Goal: Feedback & Contribution: Submit feedback/report problem

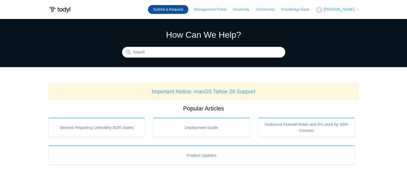
click at [186, 12] on link "Submit a Request" at bounding box center [168, 9] width 40 height 9
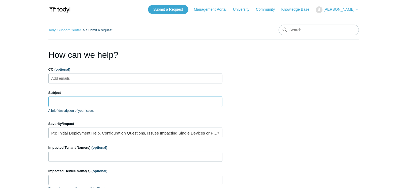
click at [104, 102] on input "Subject" at bounding box center [135, 102] width 174 height 10
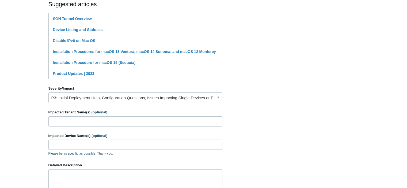
scroll to position [123, 0]
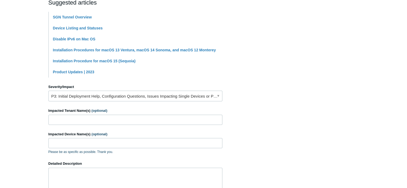
type input "Macbook network disconnects"
click at [117, 93] on link "P3: Initial Deployment Help, Configuration Questions, Issues Impacting Single D…" at bounding box center [135, 96] width 174 height 11
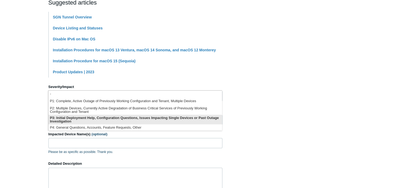
click at [104, 120] on li "P3: Initial Deployment Help, Configuration Questions, Issues Impacting Single D…" at bounding box center [134, 120] width 173 height 10
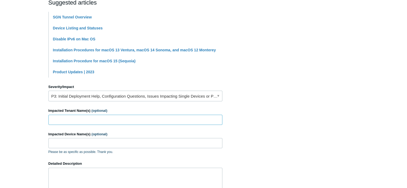
click at [103, 120] on input "Impacted Tenant Name(s) (optional)" at bounding box center [135, 120] width 174 height 10
type input "[PERSON_NAME] [PERSON_NAME]"
click at [97, 145] on input "Impacted Device Name(s) (optional)" at bounding box center [135, 143] width 174 height 10
paste input "Kelby-MBP"
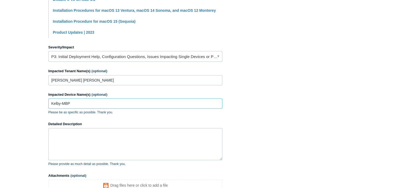
scroll to position [176, 0]
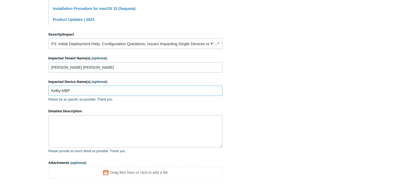
type input "Kelby-MBP"
click at [142, 130] on textarea "Detailed Description" at bounding box center [135, 131] width 174 height 32
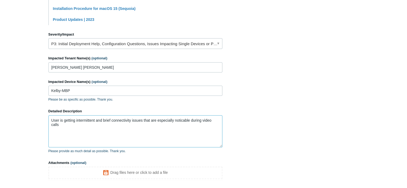
click at [183, 121] on textarea "User is getting intermittent and brief connectivity issues that are especially …" at bounding box center [135, 131] width 174 height 32
click at [178, 128] on textarea "User is getting intermittent and brief connectivity issues that are especially …" at bounding box center [135, 131] width 174 height 32
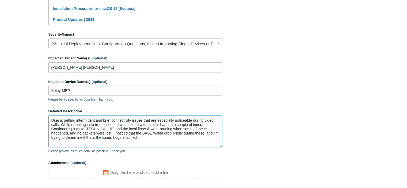
scroll to position [223, 0]
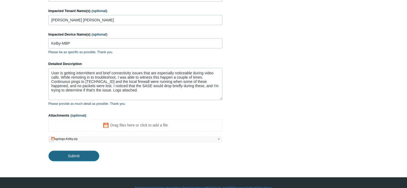
click at [84, 151] on input "Submit" at bounding box center [73, 156] width 51 height 11
click at [85, 158] on input "Submit" at bounding box center [73, 156] width 51 height 11
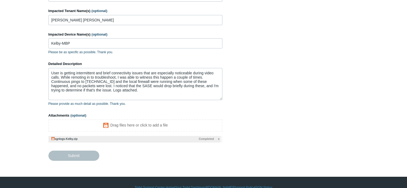
type textarea "User is getting intermittent and brief connectivity issues that are especially …"
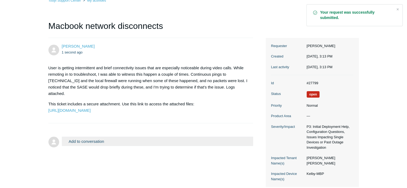
scroll to position [40, 0]
